Goal: Task Accomplishment & Management: Manage account settings

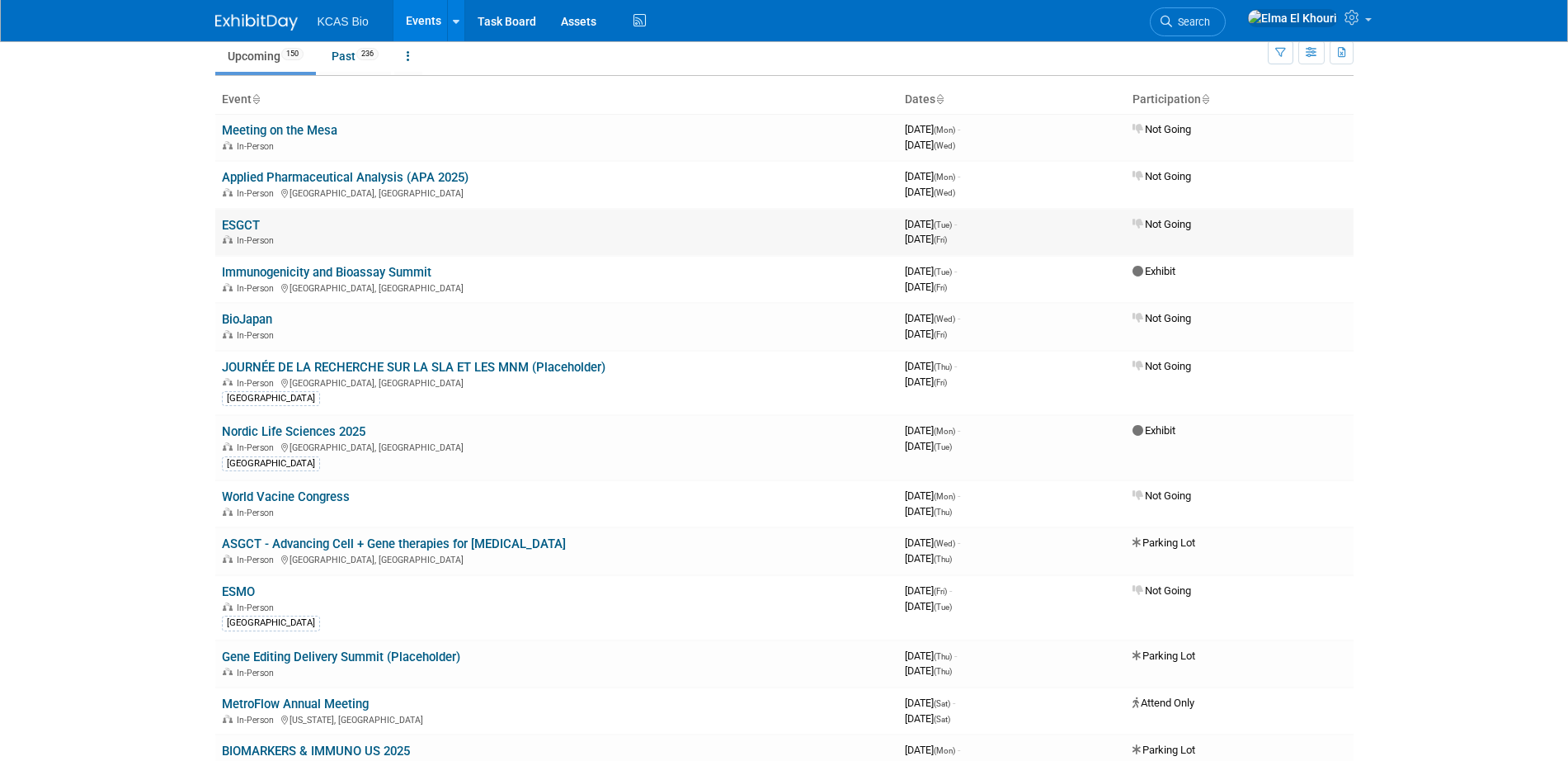
scroll to position [66, 0]
click at [297, 435] on link "Nordic Life Sciences 2025" at bounding box center [294, 430] width 143 height 15
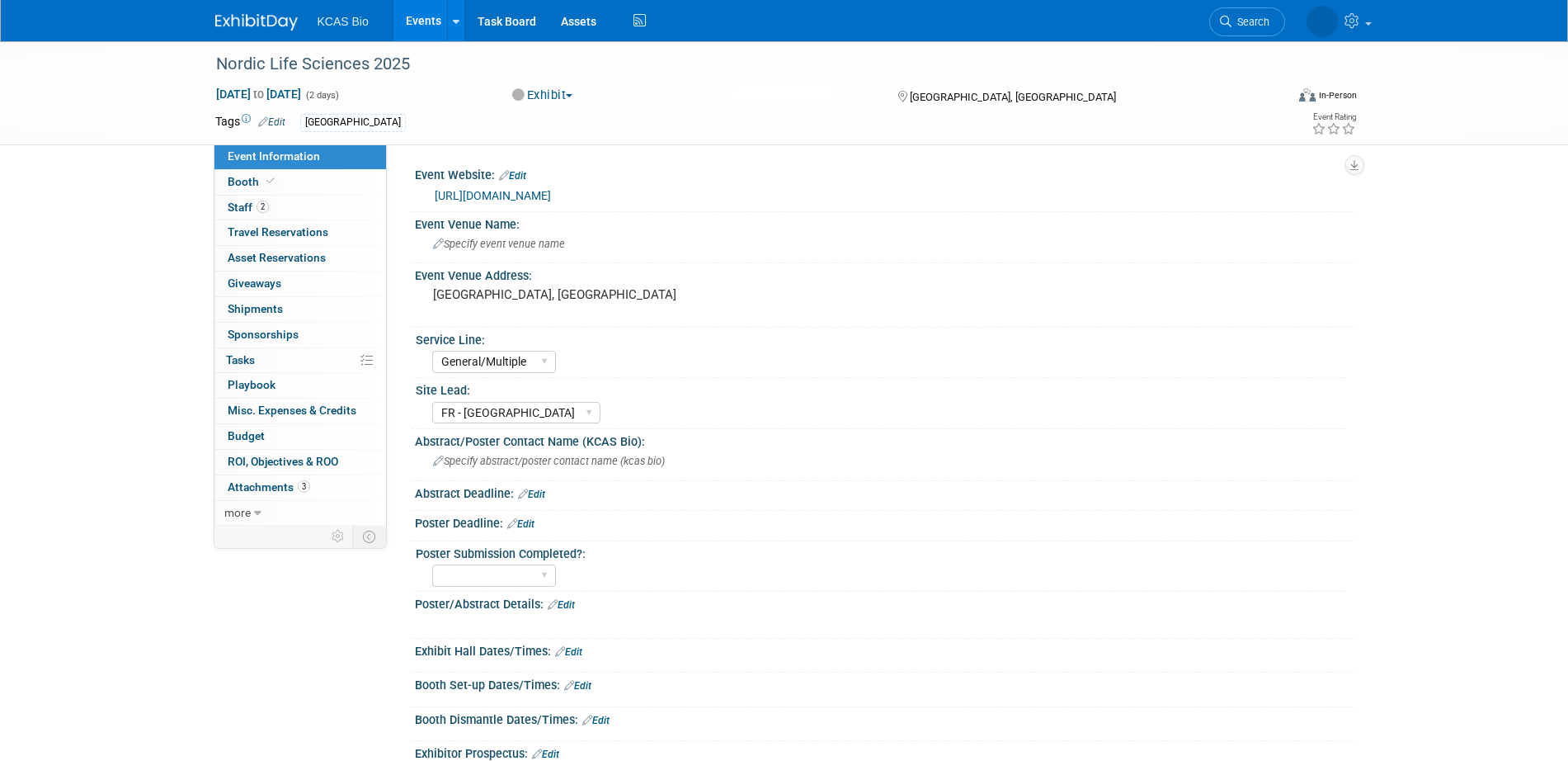
select select "General/Multiple"
select select "FR - [GEOGRAPHIC_DATA]"
click at [288, 183] on link "Booth" at bounding box center [300, 182] width 172 height 25
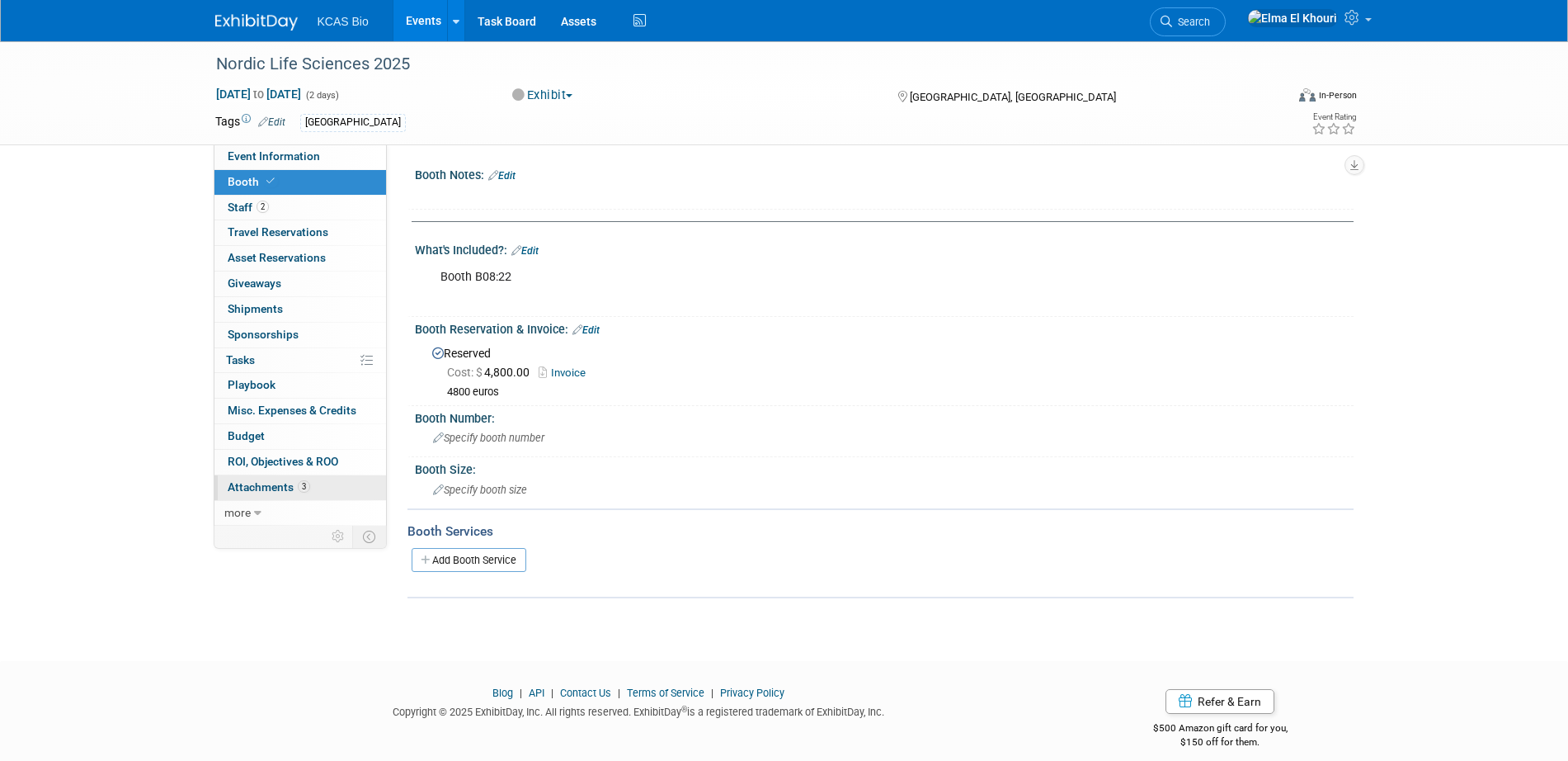
click at [277, 478] on link "3 Attachments 3" at bounding box center [300, 488] width 172 height 25
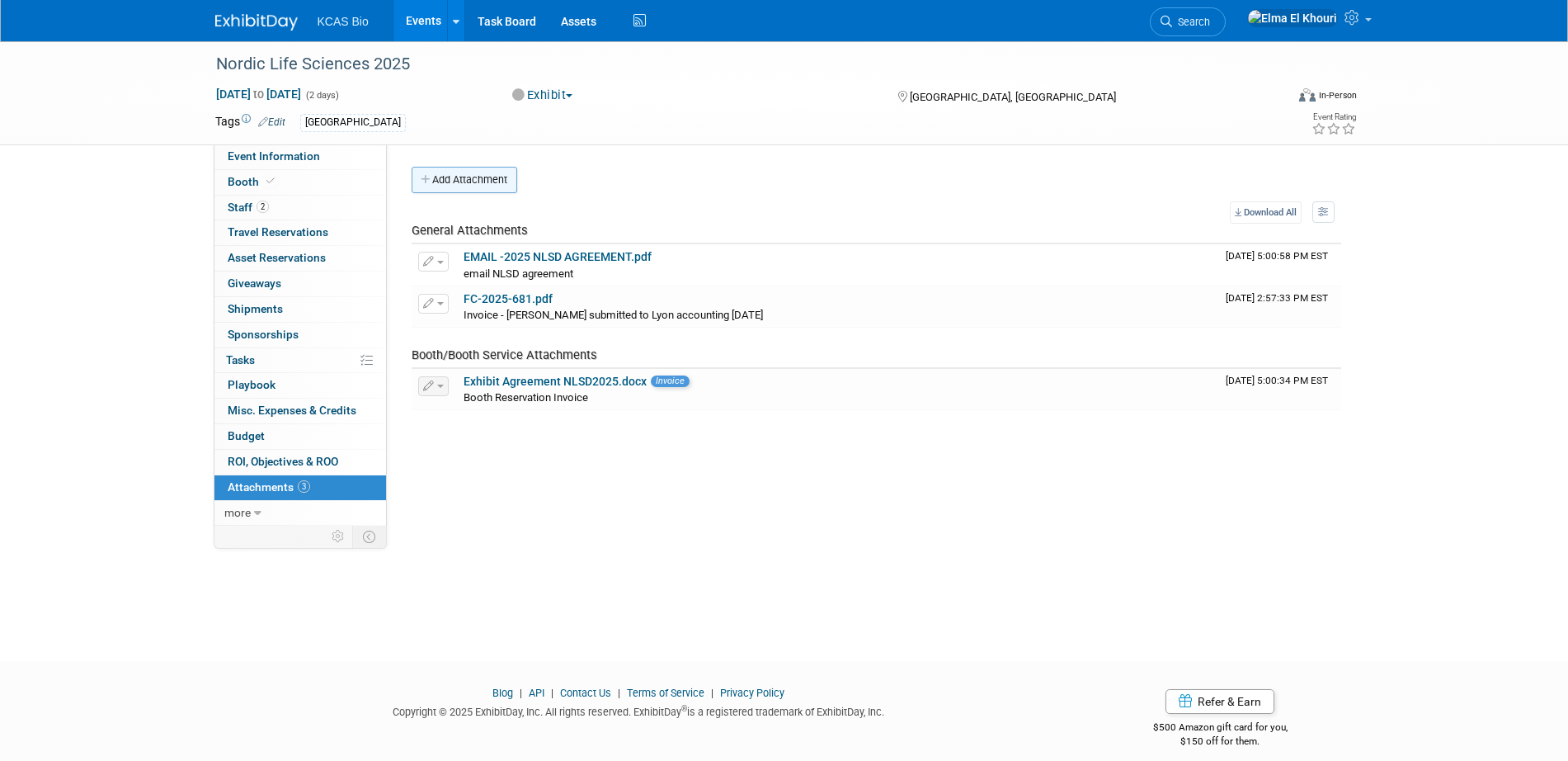
click at [472, 179] on button "Add Attachment" at bounding box center [464, 179] width 106 height 26
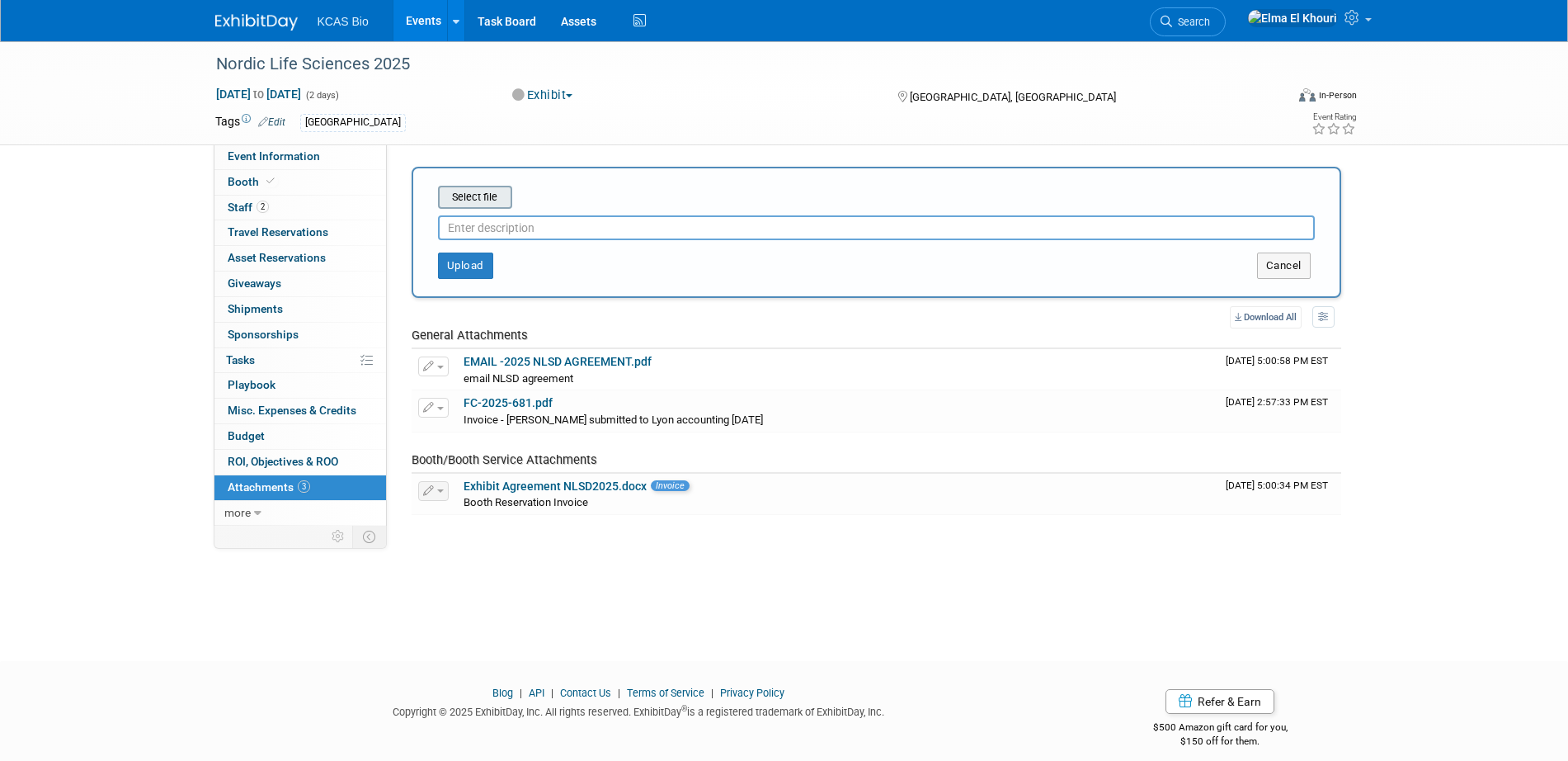
click at [473, 198] on input "file" at bounding box center [412, 196] width 196 height 20
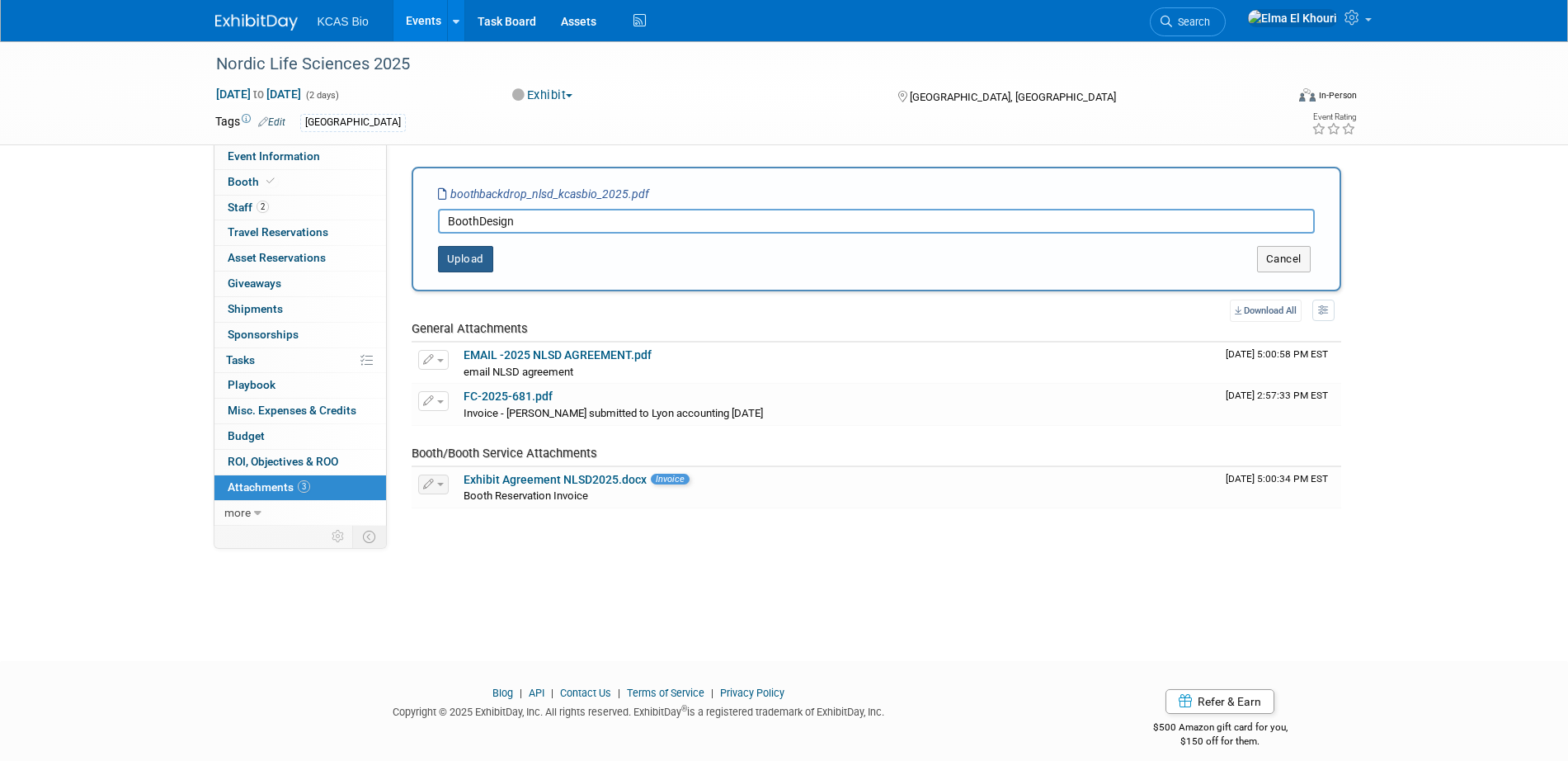
type input "BoothDesign"
click at [465, 266] on button "Upload" at bounding box center [465, 259] width 55 height 26
